Goal: Task Accomplishment & Management: Complete application form

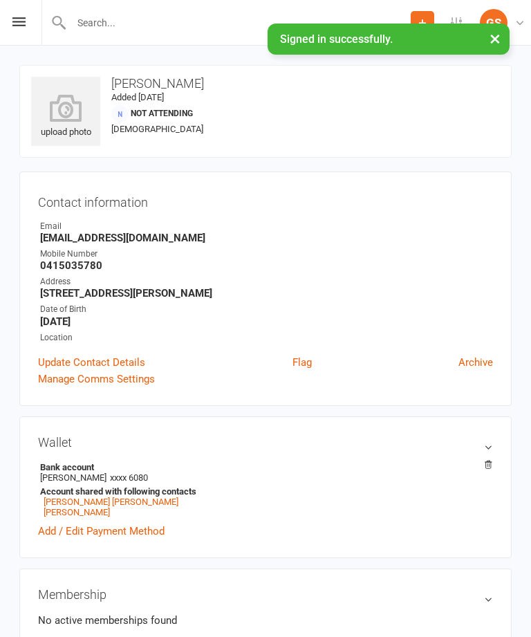
click at [24, 21] on icon at bounding box center [18, 21] width 13 height 9
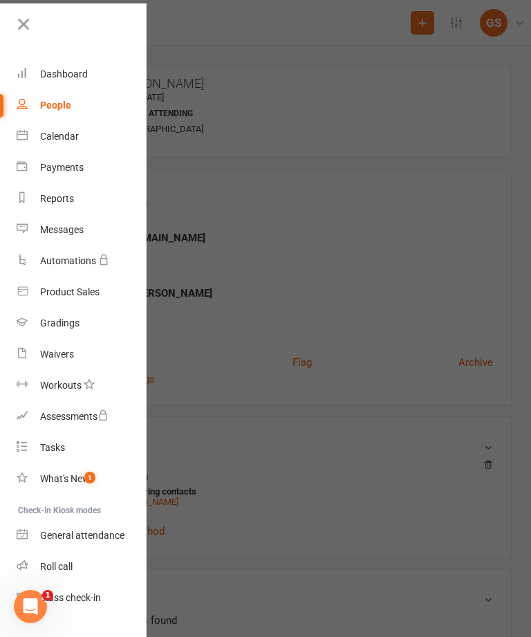
click at [92, 351] on link "Waivers" at bounding box center [82, 354] width 131 height 31
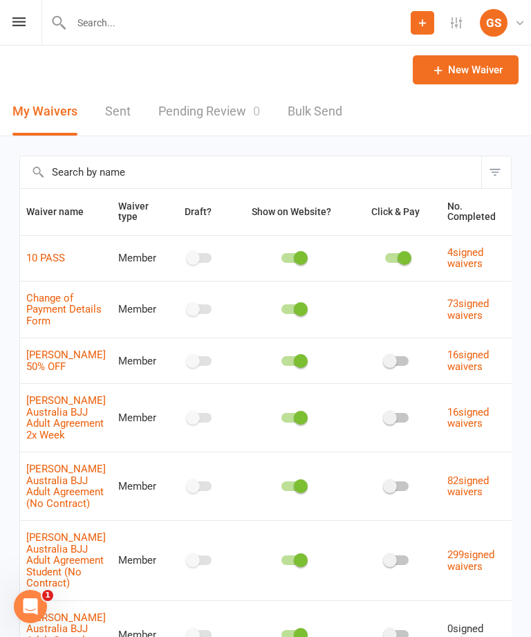
click at [8, 30] on div "Prospect Member Non-attending contact Class / event Appointment Grading event T…" at bounding box center [265, 23] width 531 height 46
click at [17, 21] on icon at bounding box center [18, 21] width 13 height 9
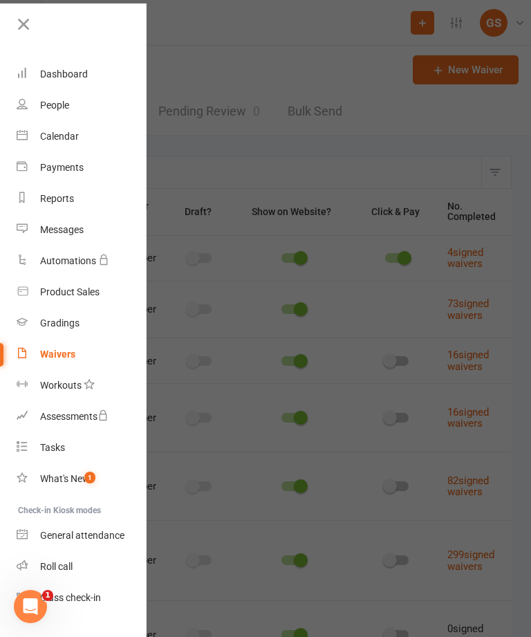
click at [100, 71] on link "Dashboard" at bounding box center [82, 74] width 131 height 31
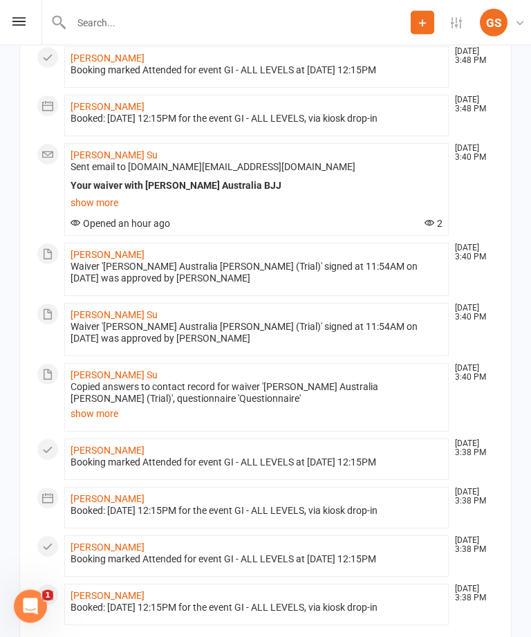
scroll to position [1493, 0]
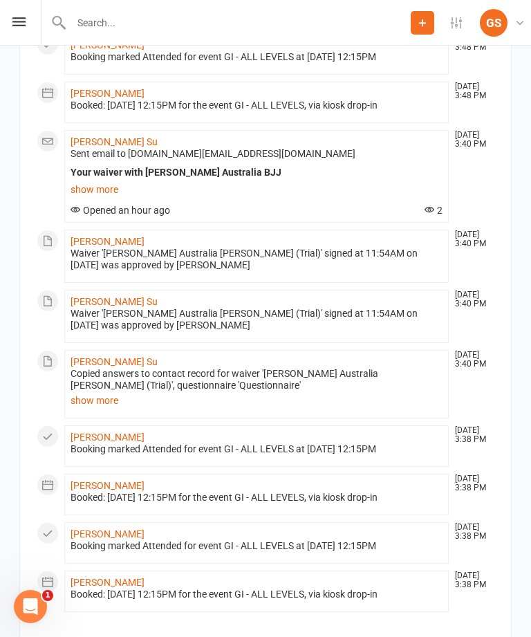
click at [110, 136] on link "[PERSON_NAME] Su" at bounding box center [114, 141] width 87 height 11
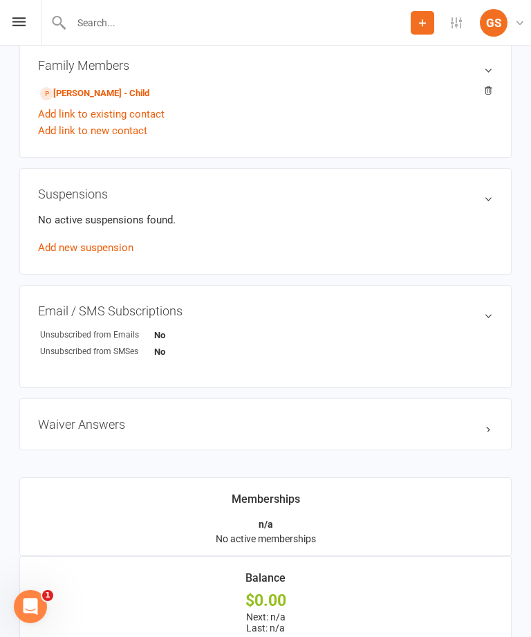
scroll to position [602, 0]
click at [240, 416] on div "Waiver Answers edit" at bounding box center [265, 425] width 492 height 52
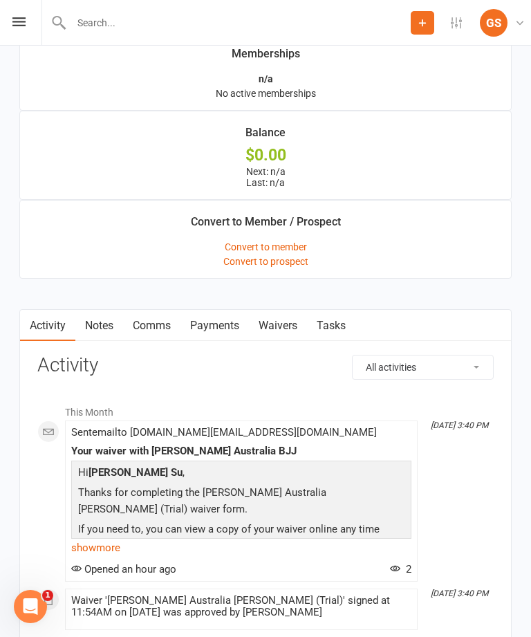
click at [272, 318] on link "Waivers" at bounding box center [278, 326] width 58 height 32
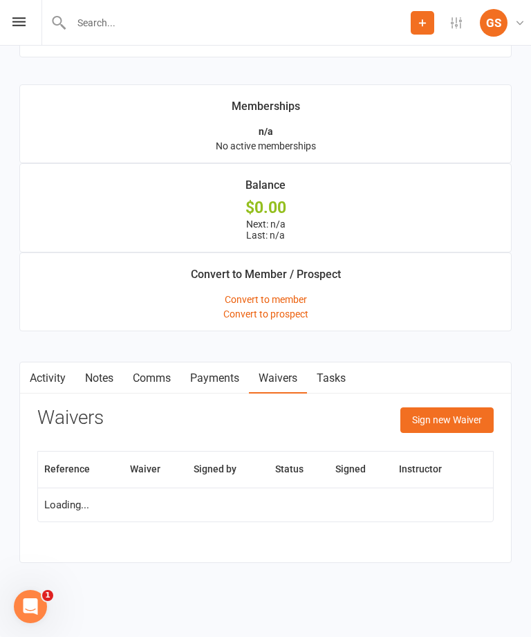
scroll to position [991, 0]
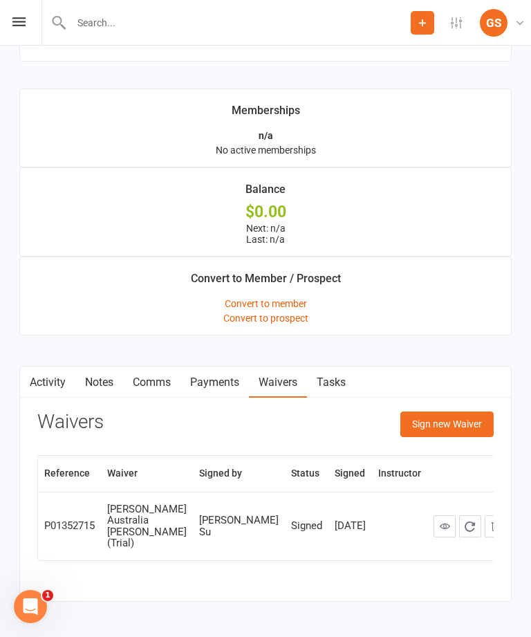
click at [453, 428] on button "Sign new Waiver" at bounding box center [446, 423] width 93 height 25
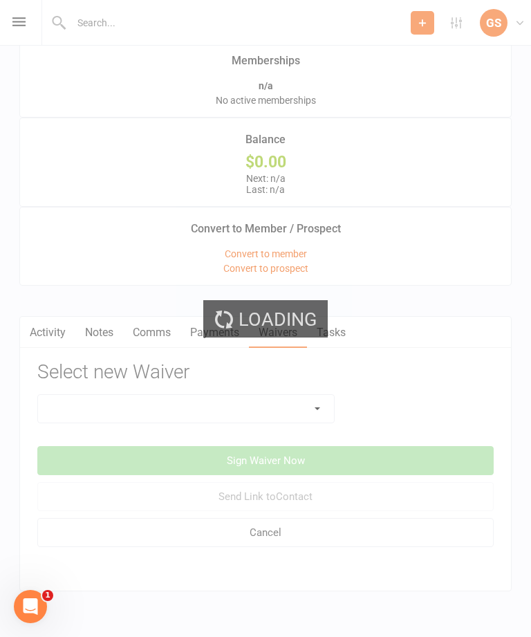
scroll to position [1070, 0]
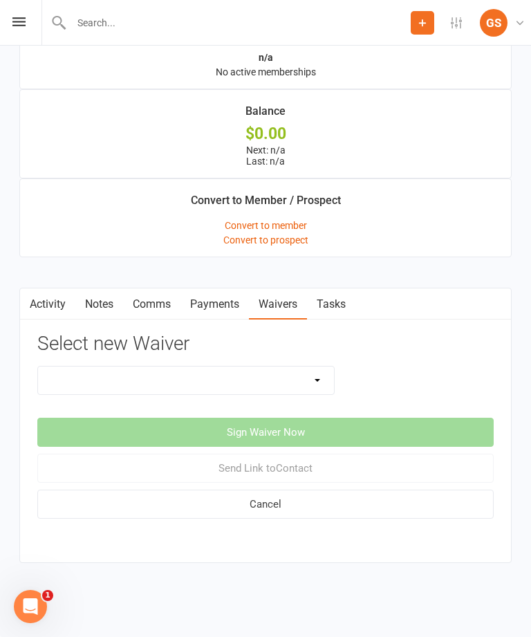
click at [250, 371] on select "10 PASS Change of Payment Details Form [PERSON_NAME] 50% OFF [PERSON_NAME] Aust…" at bounding box center [186, 380] width 296 height 28
select select "10964"
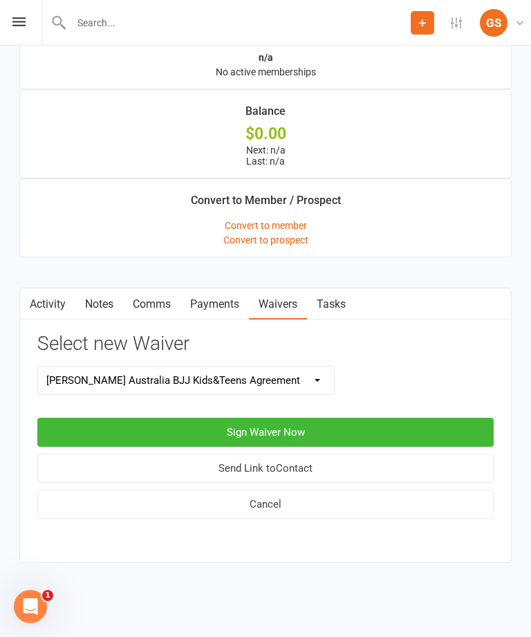
click at [313, 428] on button "Sign Waiver Now" at bounding box center [265, 432] width 456 height 29
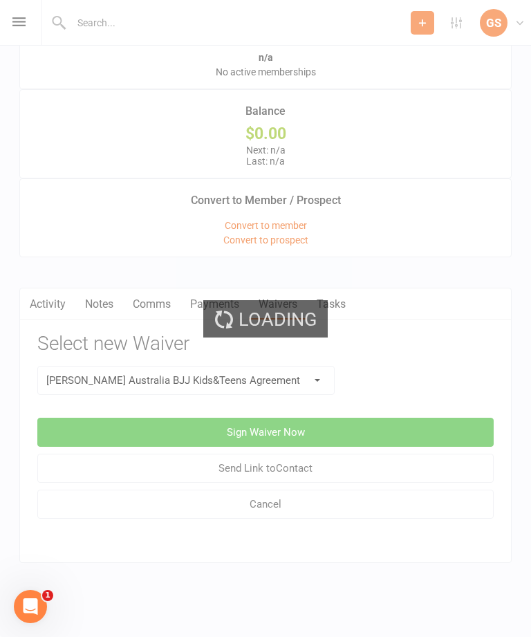
select select "bank_account"
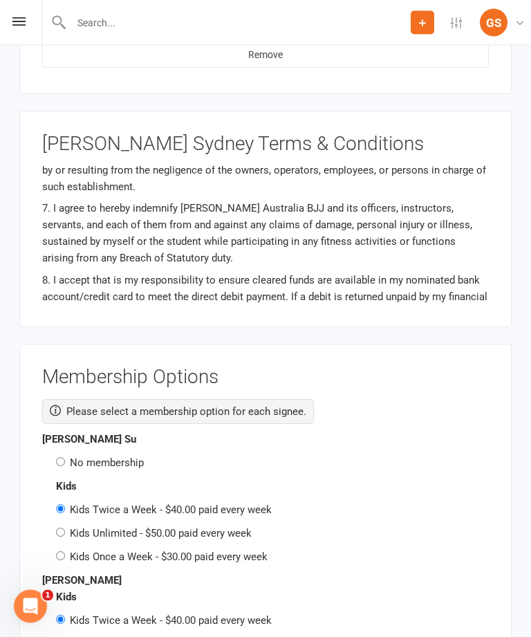
scroll to position [1298, 0]
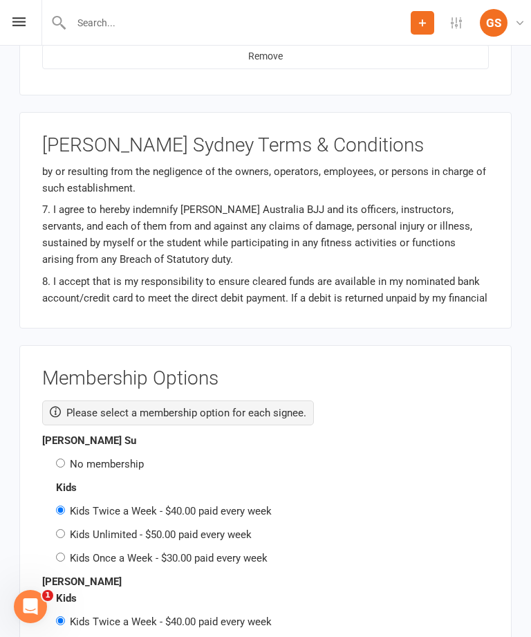
click at [70, 458] on label "No membership" at bounding box center [107, 464] width 74 height 12
click at [65, 458] on input "No membership" at bounding box center [60, 462] width 9 height 9
radio input "true"
radio input "false"
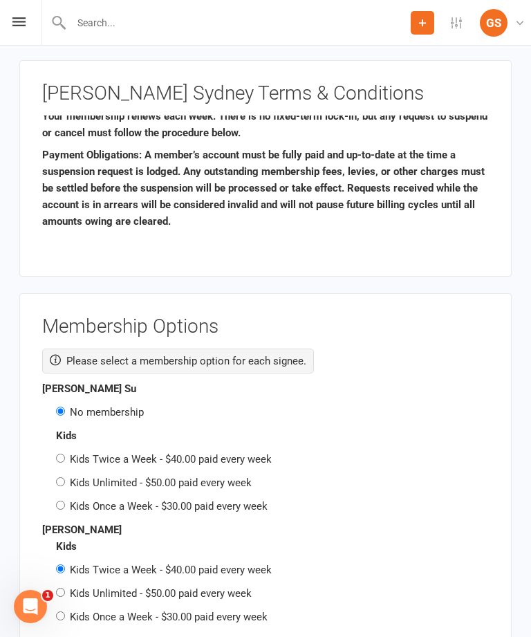
scroll to position [1352, 0]
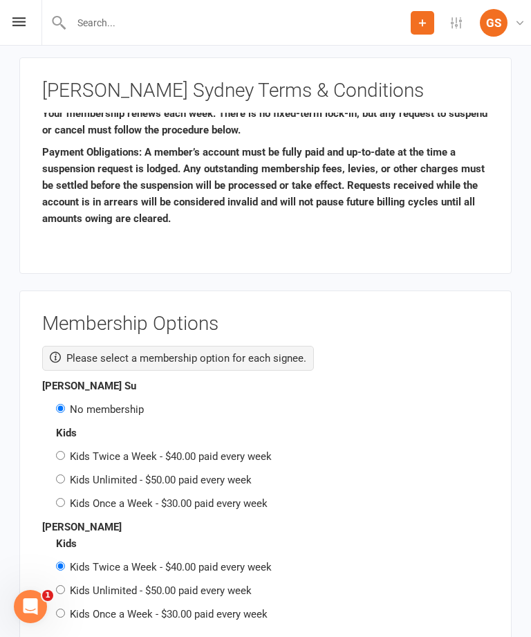
click at [58, 608] on input "Kids Once a Week - $30.00 paid every week" at bounding box center [60, 612] width 9 height 9
radio input "true"
radio input "false"
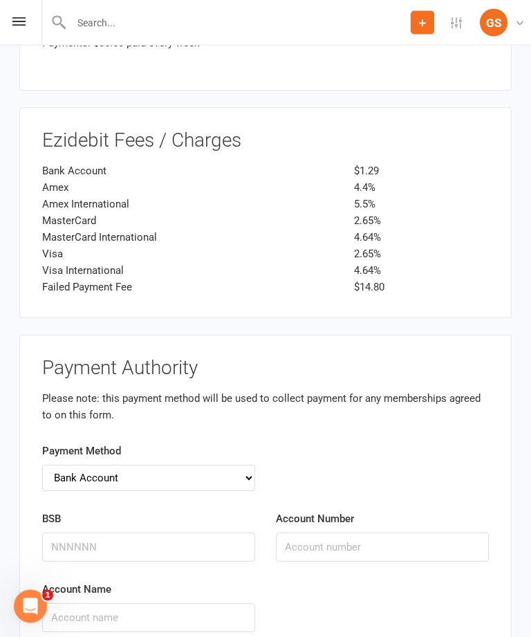
scroll to position [2158, 0]
click at [252, 464] on select "Credit Card Bank Account" at bounding box center [148, 477] width 213 height 26
click at [209, 532] on input "BSB" at bounding box center [148, 546] width 213 height 29
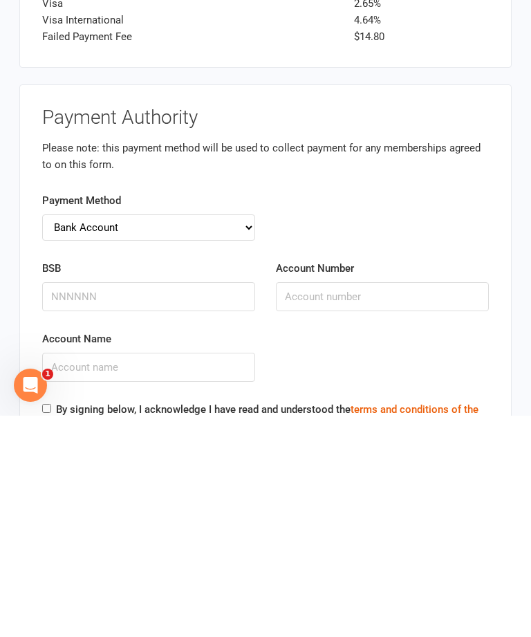
click at [243, 436] on select "Credit Card Bank Account" at bounding box center [148, 449] width 213 height 26
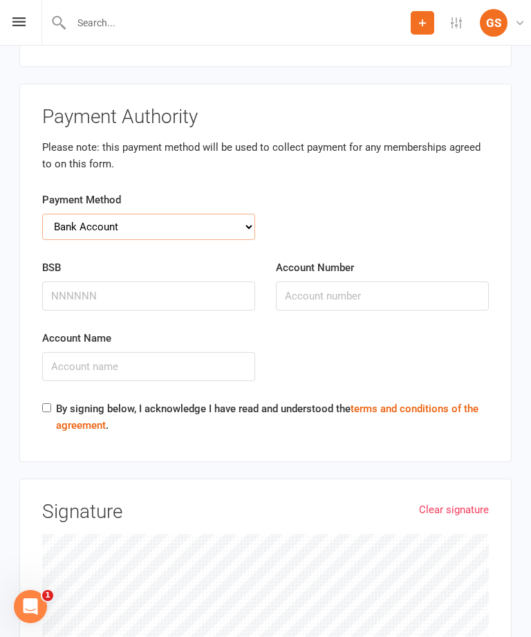
select select "credit_card"
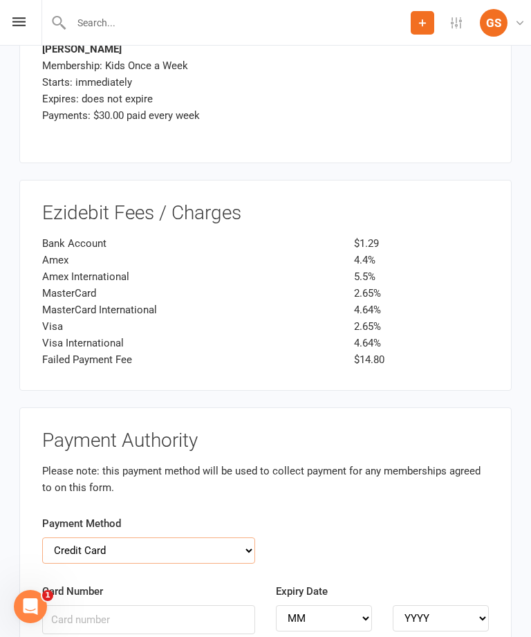
scroll to position [2088, 0]
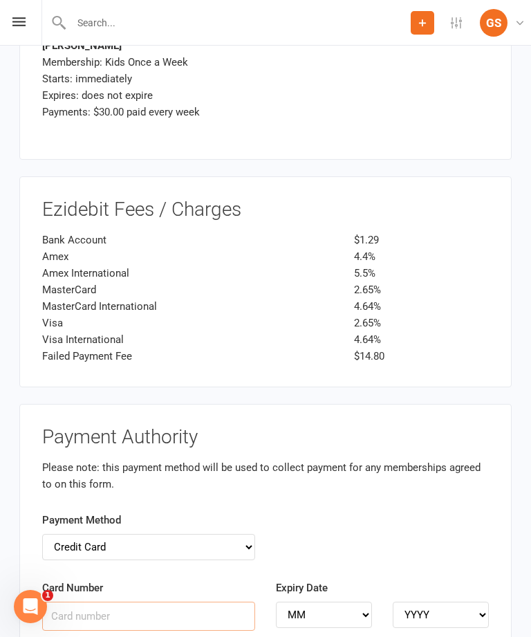
click at [209, 602] on input "Card Number" at bounding box center [148, 616] width 213 height 29
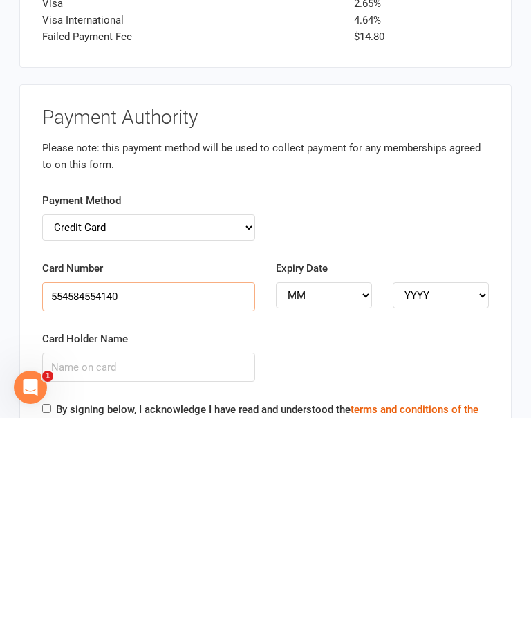
type input "554584554140"
click at [346, 501] on select "MM 01 02 03 04 05 06 07 08 09 10 11 12" at bounding box center [324, 514] width 96 height 26
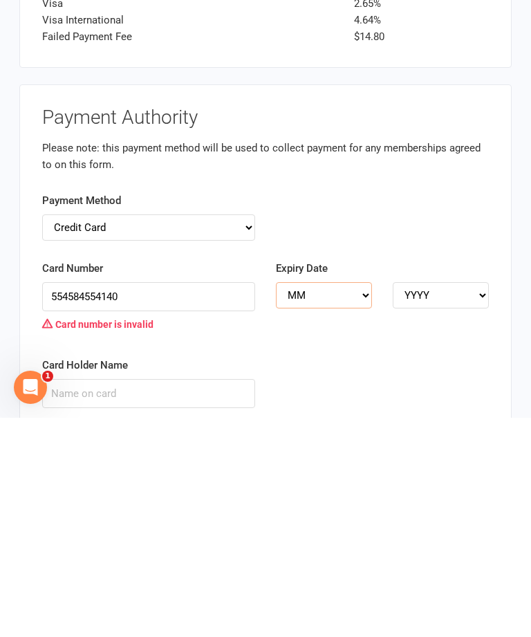
scroll to position [2408, 0]
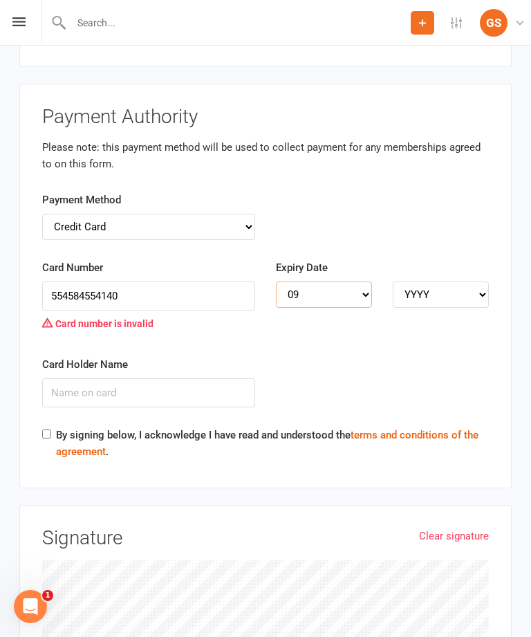
click at [364, 281] on select "MM 01 02 03 04 05 06 07 08 09 10 11 12" at bounding box center [324, 294] width 96 height 26
select select "11"
click at [453, 281] on select "YYYY 2025 2026 2027 2028 2029 2030 2031 2032 2033 2034" at bounding box center [441, 294] width 96 height 26
select select "2027"
click at [199, 378] on input "Card Holder Name" at bounding box center [148, 392] width 213 height 29
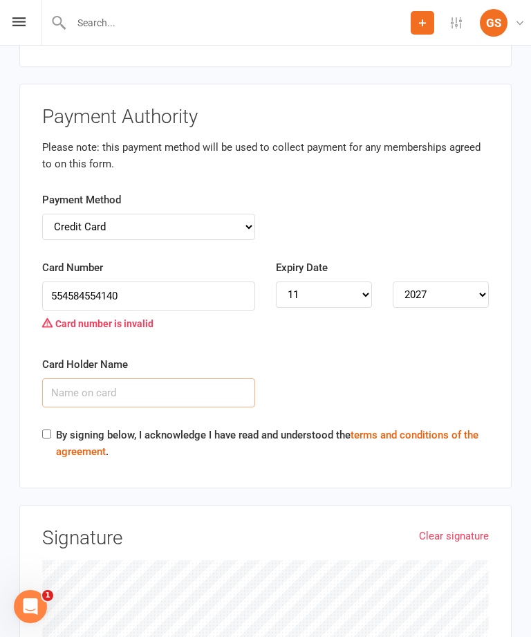
scroll to position [2407, 0]
type input "[PERSON_NAME] Su"
click at [48, 430] on input "By signing below, I acknowledge I have read and understood the terms and condit…" at bounding box center [46, 434] width 9 height 9
checkbox input "true"
click at [476, 528] on link "Clear signature" at bounding box center [454, 536] width 70 height 17
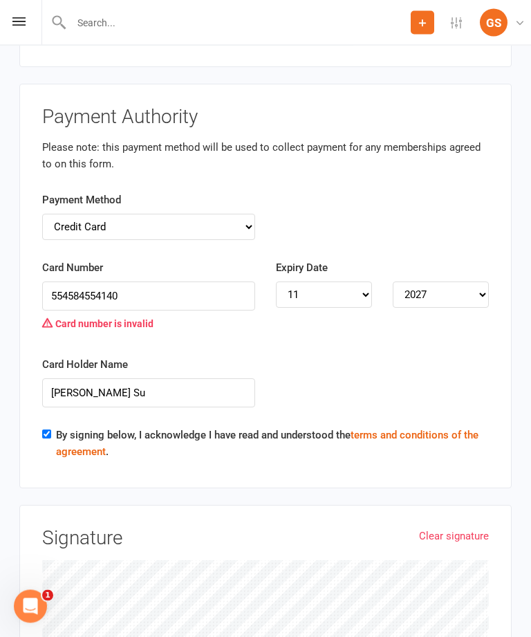
click at [442, 528] on link "Clear signature" at bounding box center [454, 536] width 70 height 17
click at [460, 528] on link "Clear signature" at bounding box center [454, 536] width 70 height 17
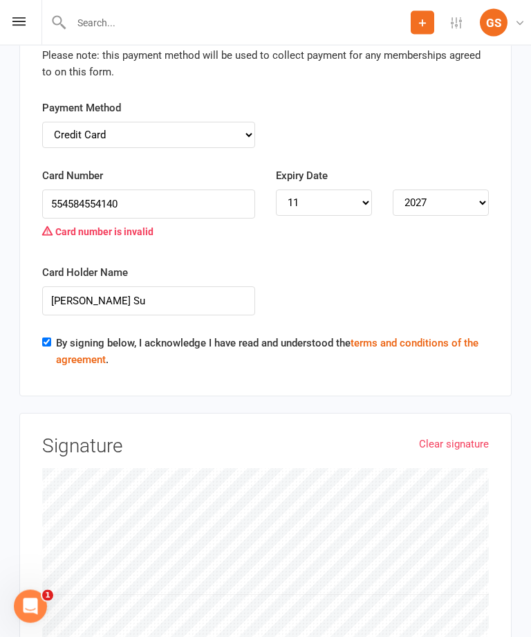
scroll to position [2674, 0]
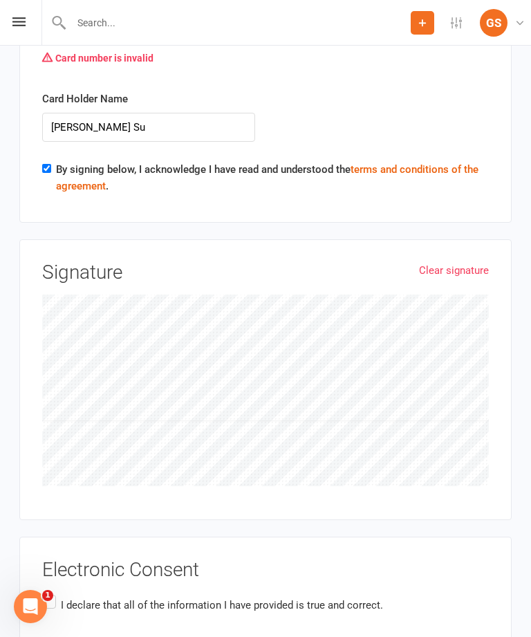
click at [60, 559] on div "Electronic Consent I declare that all of the information I have provided is tru…" at bounding box center [265, 598] width 447 height 79
click at [37, 537] on div "Electronic Consent I declare that all of the information I have provided is tru…" at bounding box center [265, 599] width 492 height 124
click at [42, 592] on label "I declare that all of the information I have provided is true and correct." at bounding box center [212, 605] width 341 height 27
click at [42, 592] on input "I declare that all of the information I have provided is true and correct." at bounding box center [46, 592] width 9 height 0
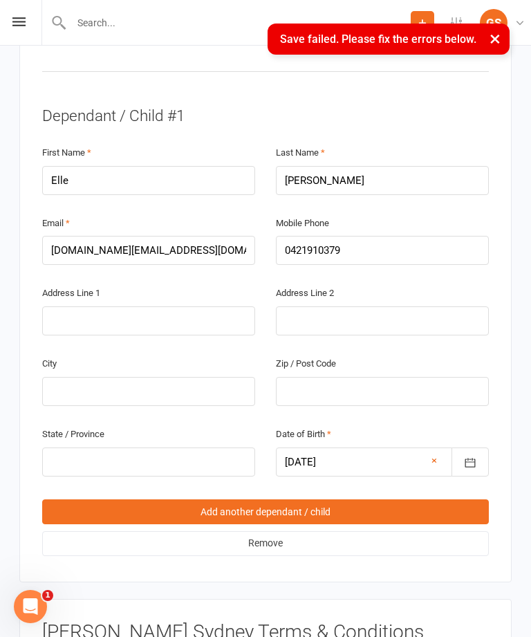
scroll to position [354, 0]
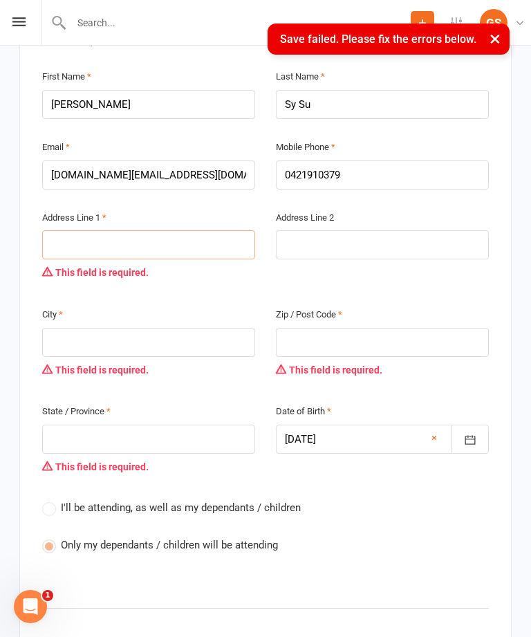
click at [204, 230] on input "text" at bounding box center [148, 244] width 213 height 29
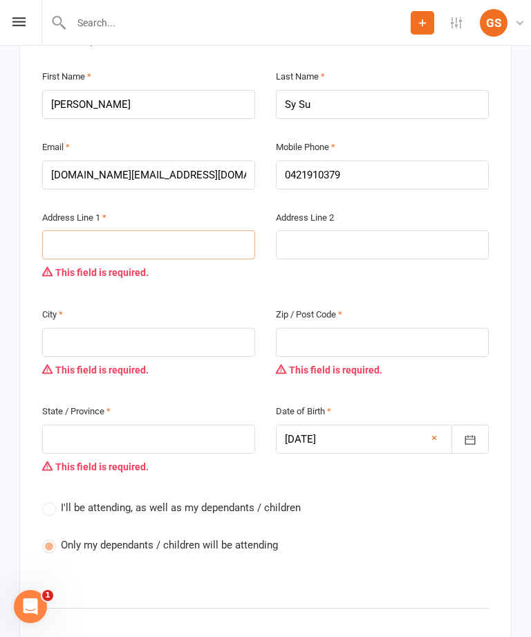
type input "U"
type input "Un"
type input "Uni"
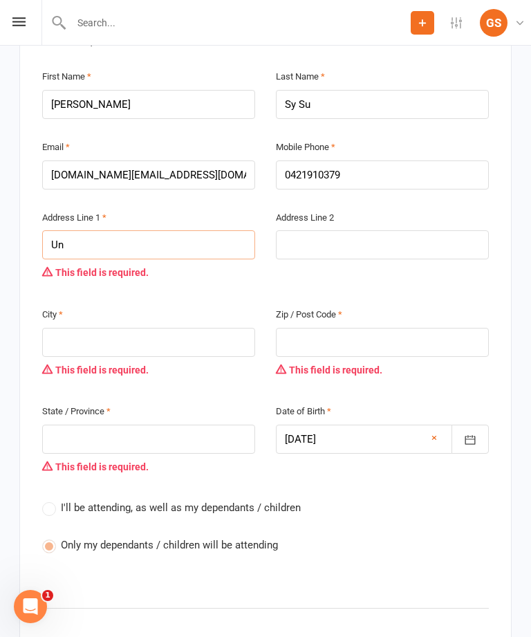
type input "Uni"
type input "Unit"
type input "Unit 1"
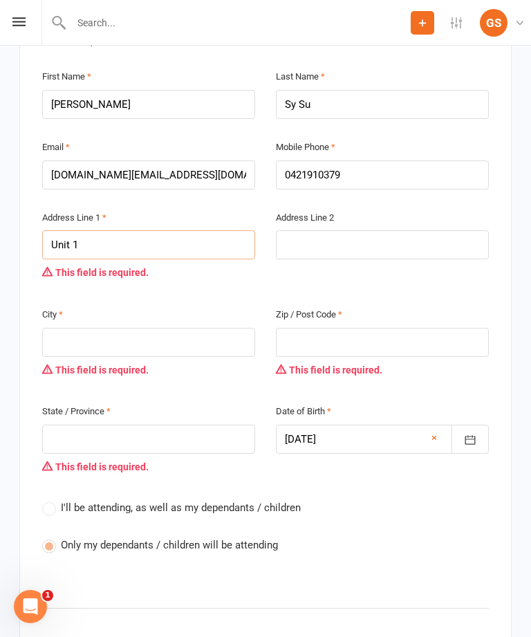
type input "Unit 19"
type input "Unit 19,"
type input "Unit 19, 7"
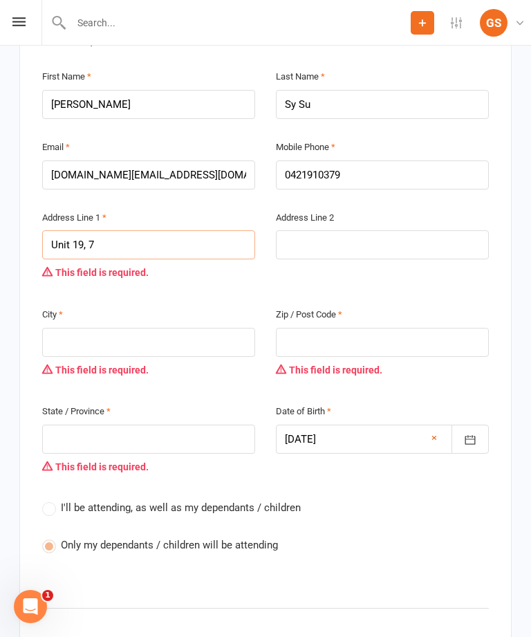
type input "Unit 19, 7"
type input "Unit 19, 75"
type input "Unit 19, 755"
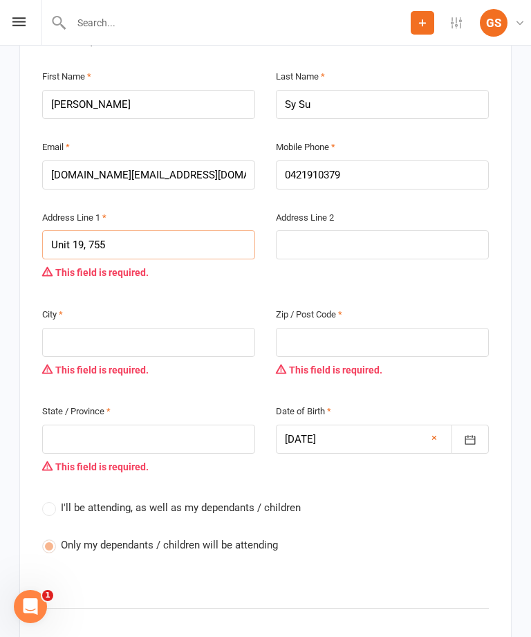
type input "Unit 19, 755-"
type input "Unit 19, 755-7"
type input "Unit 19, 755-75"
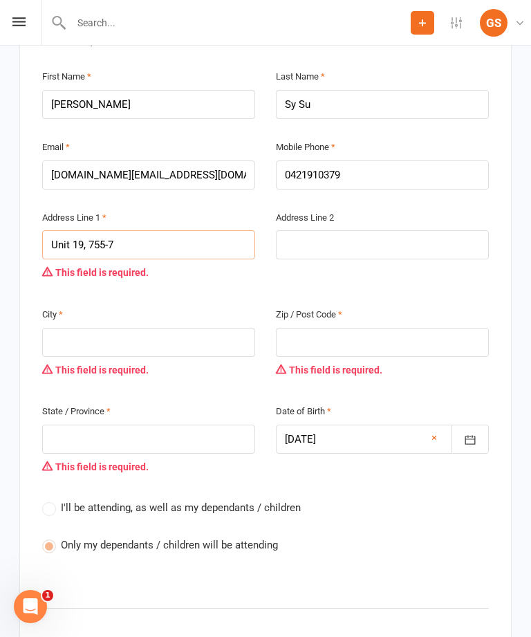
type input "Unit 19, 755-75"
type input "Unit 19, 755-759"
type input "Unit 19, 755-759 B"
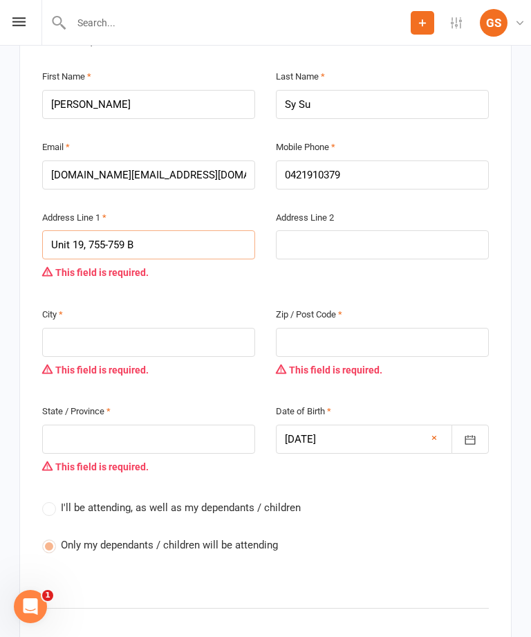
type input "Unit 19, 755-759 Bo"
type input "Unit 19, 755-759 Bot"
type input "Unit 19, 755-759 Bota"
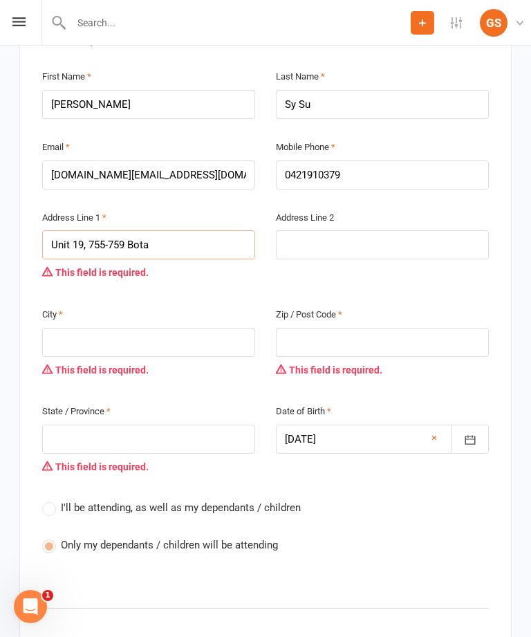
type input "Unit 19, 755-759 Bota"
type input "Unit 19, 755-759 Botan"
type input "Unit 19, 755-759 Botany"
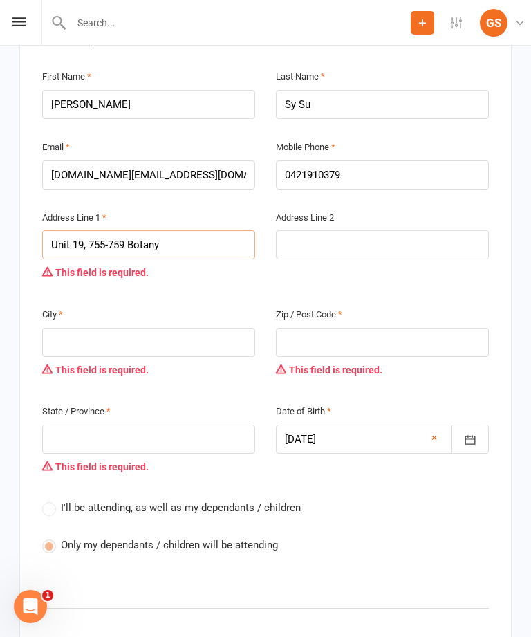
type input "Unit 19, 755-759 Botany R"
type input "Unit 19, 755-759 Botany Ro"
type input "Unit 19, 755-759 Botany Ros"
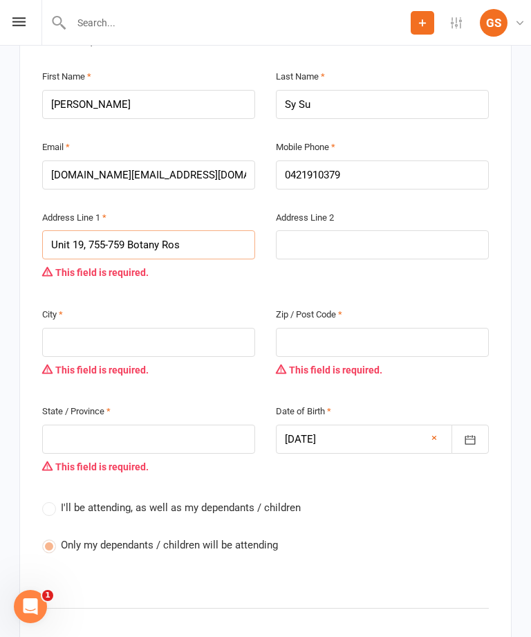
type input "Unit 19, 755-759 Botany Ros"
type input "Unit 19, 755-759 Botany [PERSON_NAME]"
type input "Unit 19, 755-759 Botany RossR"
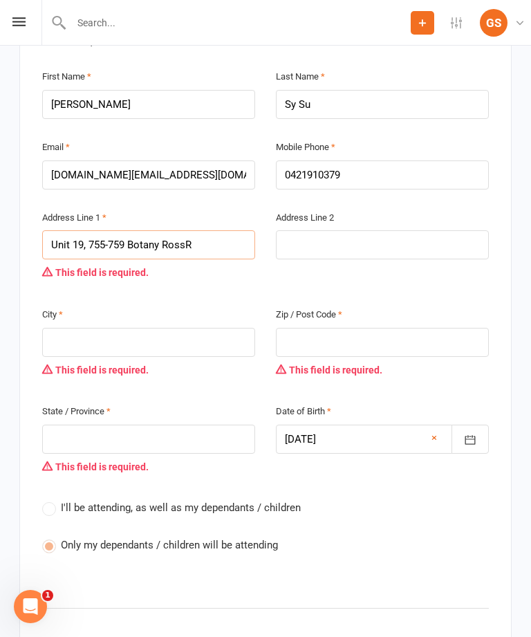
type input "Unit 19, 755-759 Botany RossRo"
type input "Unit 19, 755-759 Botany RossRoa"
type input "Unit 19, 755-759 Botany RossRo"
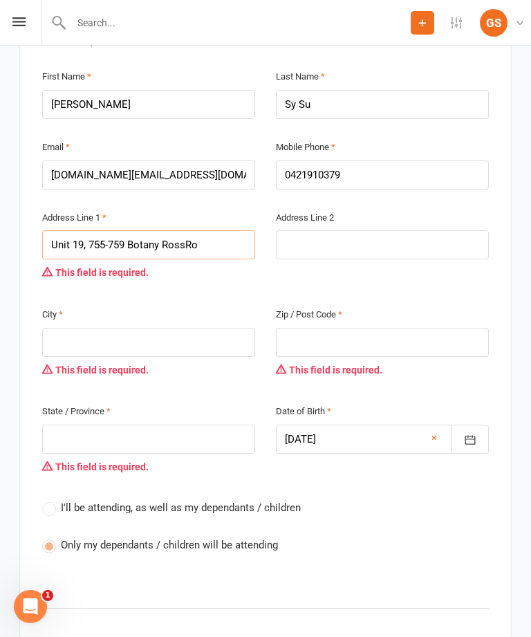
type input "Unit 19, 755-759 Botany RossRo"
type input "Unit 19, 755-759 Botany RossR"
type input "Unit 19, 755-759 Botany [PERSON_NAME]"
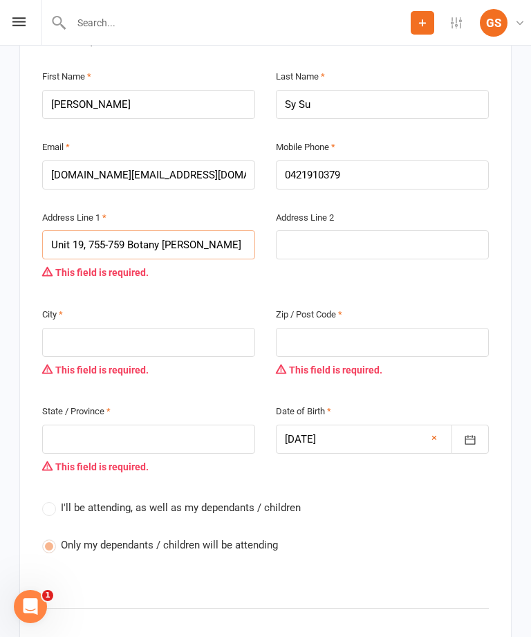
type input "Unit 19, 755-759 Botany Ros"
type input "Unit 19, 755-759 Botany Ro"
type input "Unit 19, 755-759 Botany Roa"
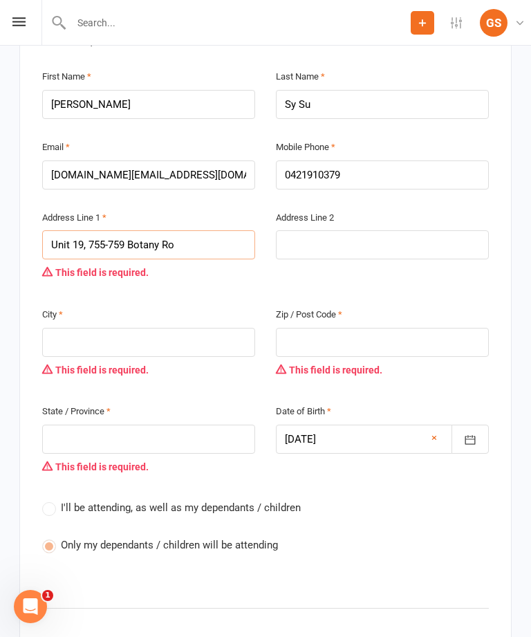
type input "Unit 19, 755-759 Botany Roa"
type input "[STREET_ADDRESS]"
click at [70, 328] on input "text" at bounding box center [148, 342] width 213 height 29
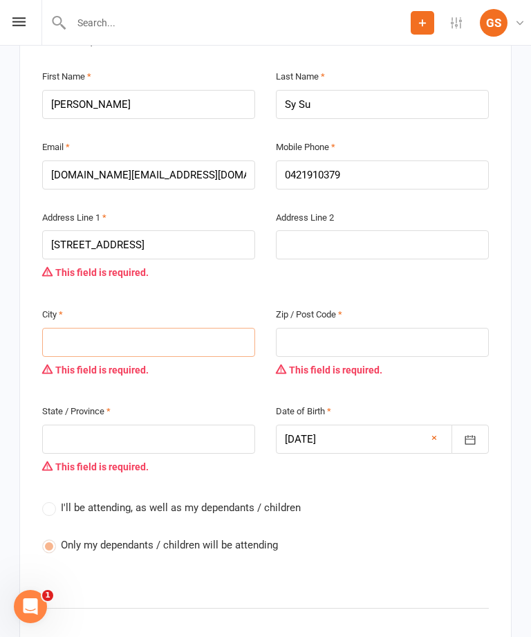
type input "R"
type input "Ro"
type input "Ros"
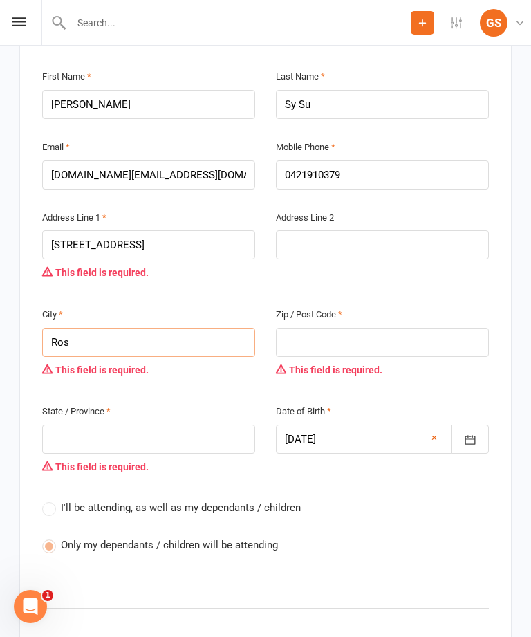
type input "Ros"
type input "Rose"
type input "Roseb"
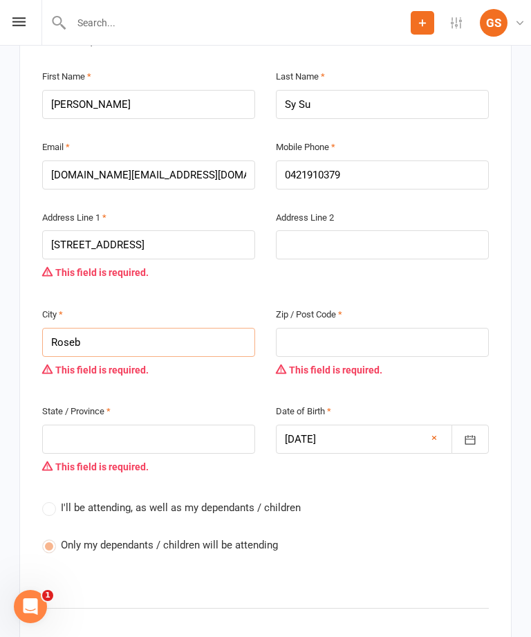
type input "Rosebe"
type input "Roseber"
type input "Rosebery"
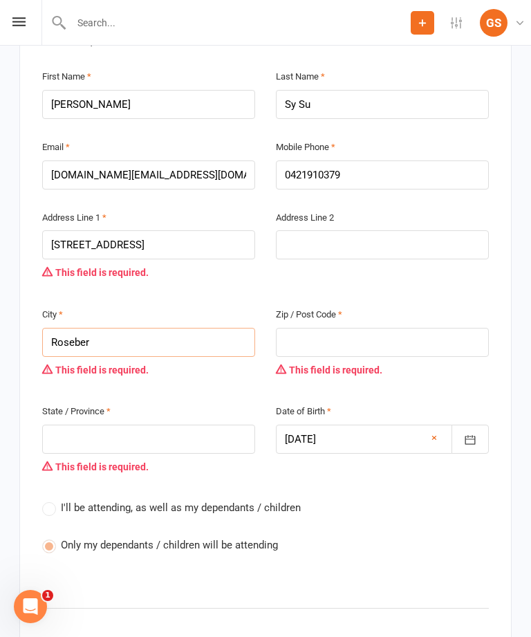
type input "Rosebery"
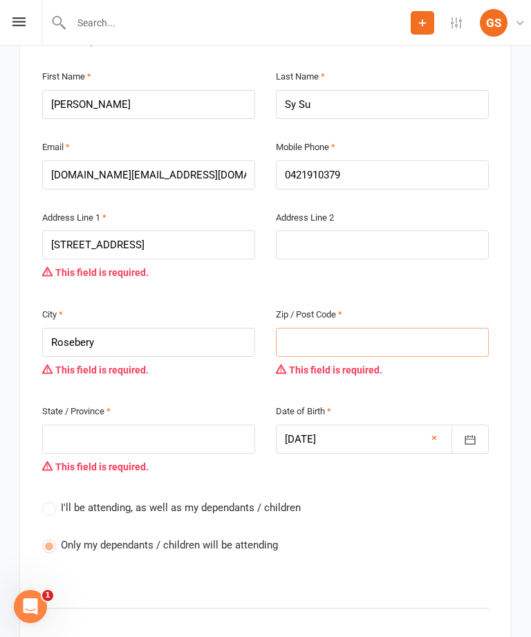
click at [387, 328] on input "text" at bounding box center [382, 342] width 213 height 29
type input "2"
type input "20"
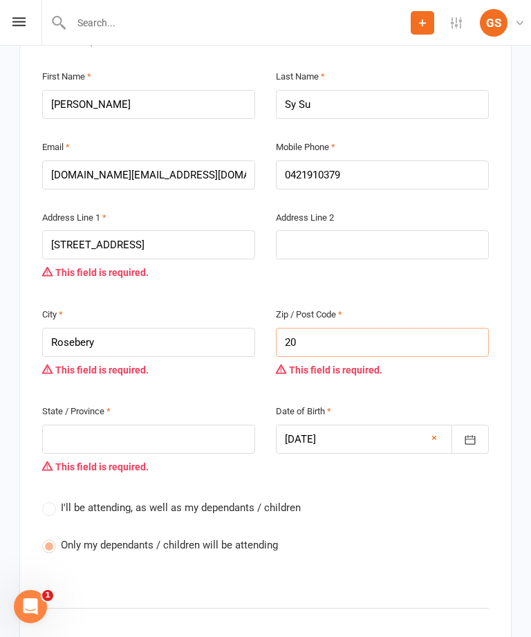
type input "201"
type input "2018"
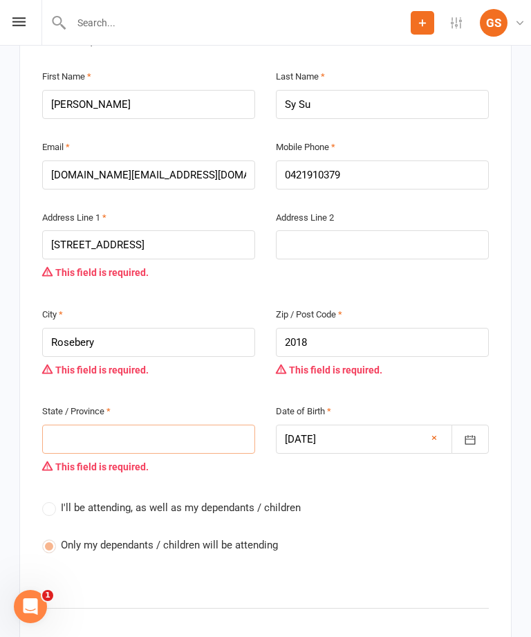
click at [72, 425] on input "text" at bounding box center [148, 439] width 213 height 29
type input "N"
type input "NS"
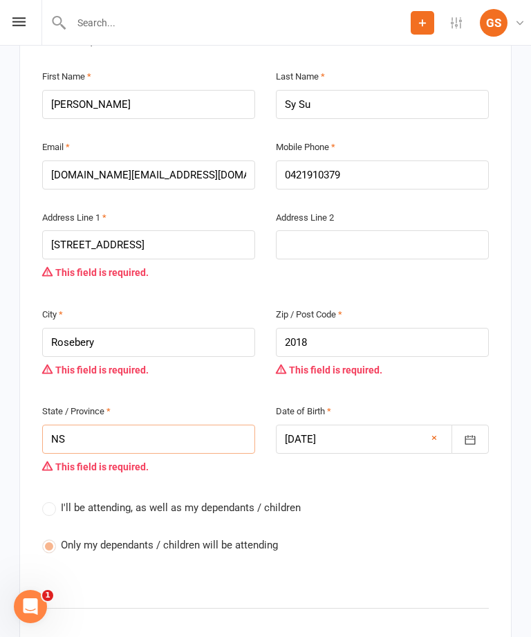
type input "[GEOGRAPHIC_DATA]"
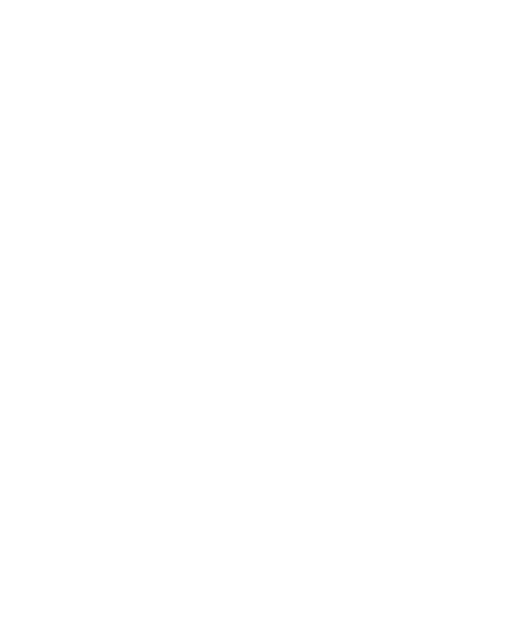
scroll to position [2797, 0]
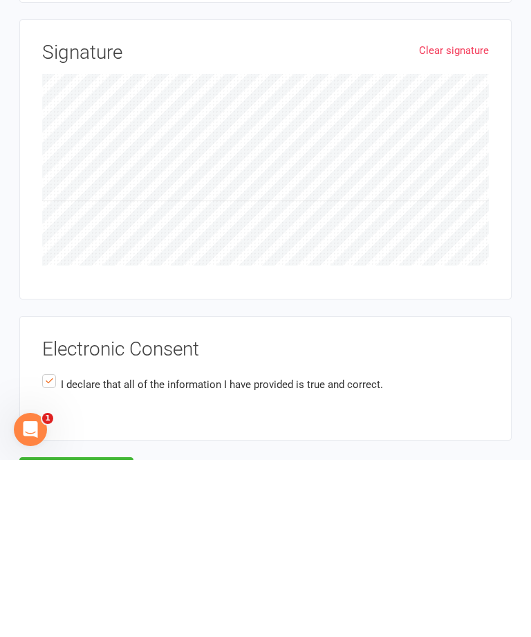
type input "[GEOGRAPHIC_DATA]"
click at [101, 634] on button "Agree & Submit" at bounding box center [76, 648] width 114 height 29
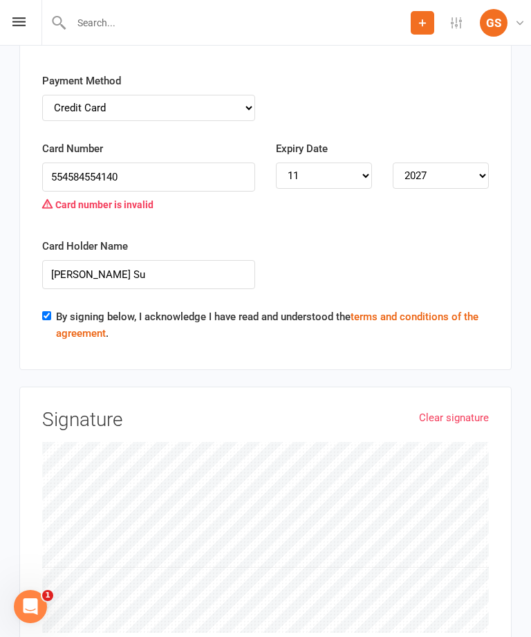
scroll to position [2434, 0]
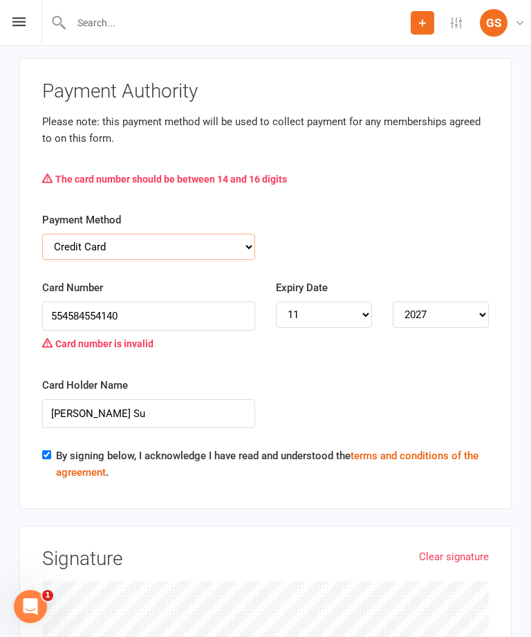
click at [248, 234] on select "Credit Card Bank Account" at bounding box center [148, 247] width 213 height 26
click at [185, 301] on input "554584554140" at bounding box center [148, 315] width 213 height 29
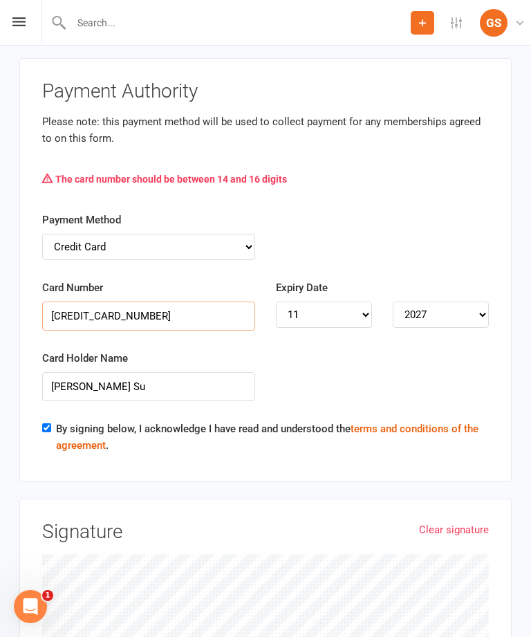
scroll to position [2737, 0]
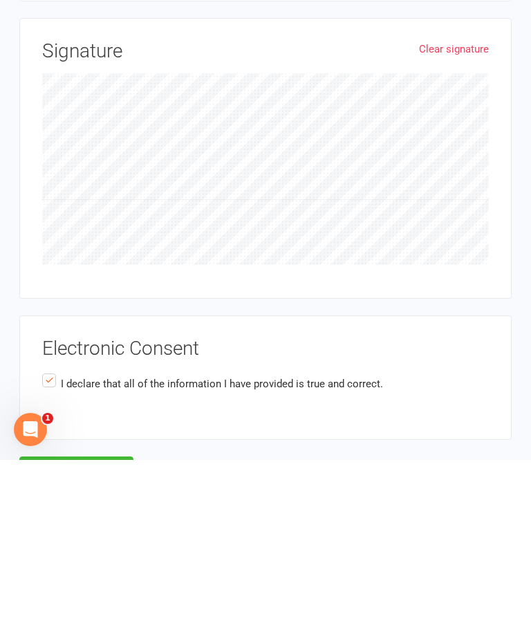
type input "[CREDIT_CARD_NUMBER]"
click at [104, 633] on button "Agree & Submit" at bounding box center [76, 647] width 114 height 29
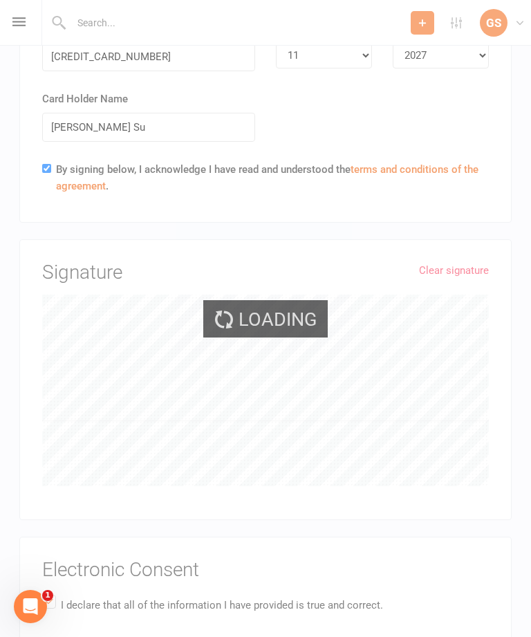
scroll to position [2647, 0]
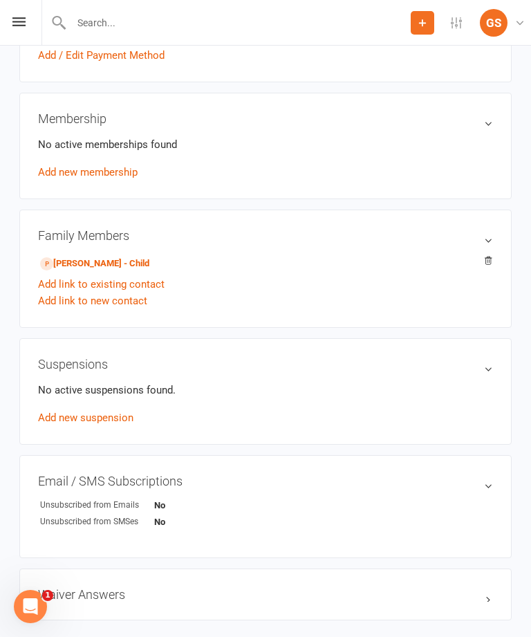
scroll to position [434, 0]
click at [100, 259] on link "[PERSON_NAME] - Child" at bounding box center [94, 263] width 109 height 15
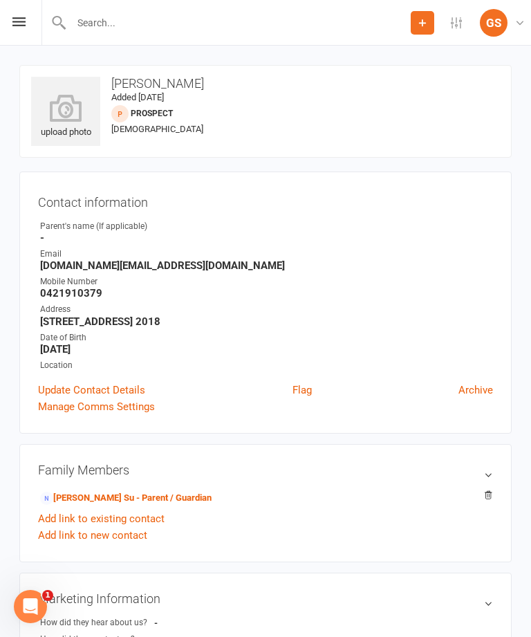
click at [63, 113] on icon at bounding box center [65, 108] width 69 height 28
